Goal: Transaction & Acquisition: Purchase product/service

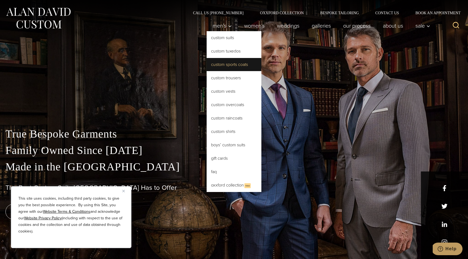
click at [220, 63] on link "Custom Sports Coats" at bounding box center [234, 64] width 55 height 13
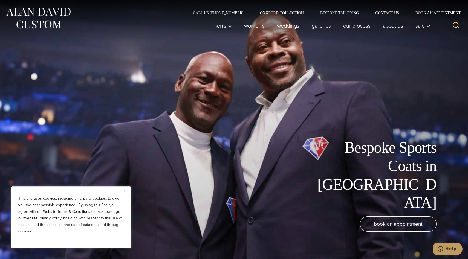
scroll to position [4, 0]
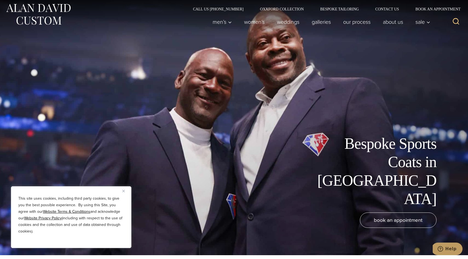
click at [124, 192] on button "Close" at bounding box center [125, 191] width 7 height 7
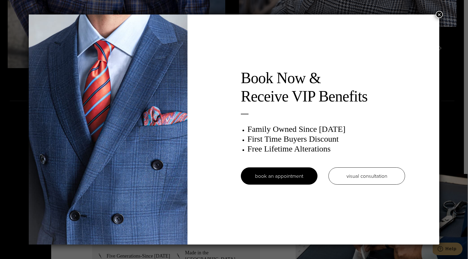
scroll to position [0, 0]
